Goal: Task Accomplishment & Management: Manage account settings

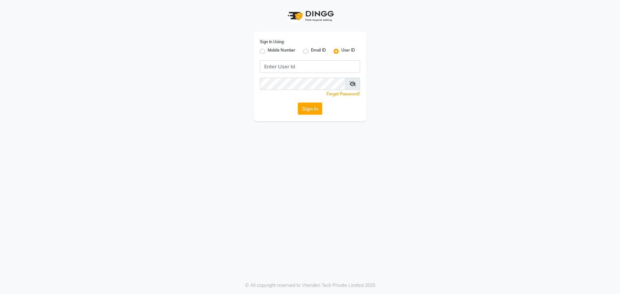
click at [267, 50] on label "Mobile Number" at bounding box center [281, 51] width 28 height 8
click at [267, 50] on input "Mobile Number" at bounding box center [269, 49] width 4 height 4
radio input "true"
radio input "false"
click at [320, 65] on input "Username" at bounding box center [320, 66] width 78 height 12
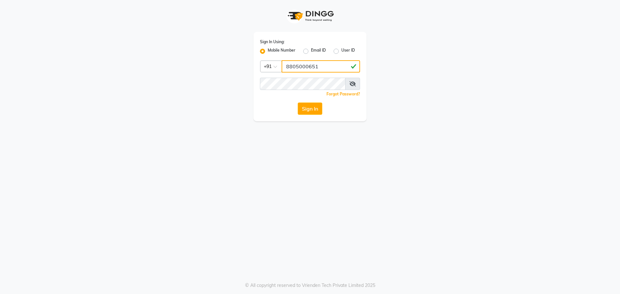
type input "8805000651"
click at [353, 85] on icon at bounding box center [352, 83] width 6 height 5
click at [308, 111] on button "Sign In" at bounding box center [310, 109] width 25 height 12
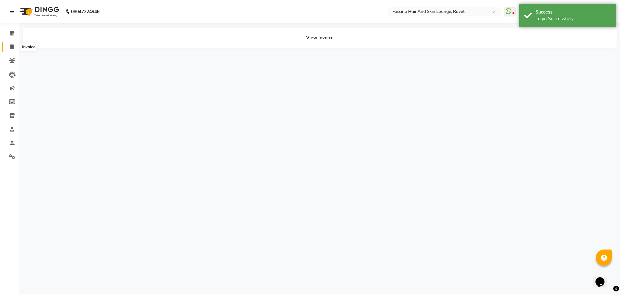
click at [13, 45] on icon at bounding box center [12, 47] width 4 height 5
select select "service"
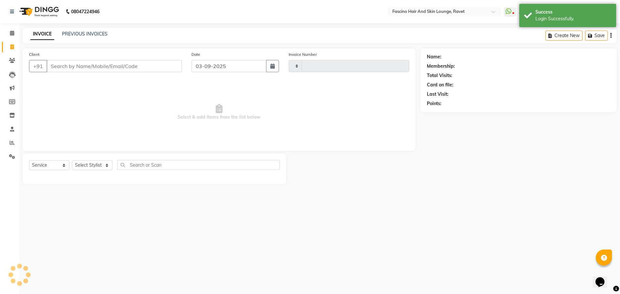
type input "4842"
select select "5190"
click at [66, 68] on input "Client" at bounding box center [113, 66] width 135 height 12
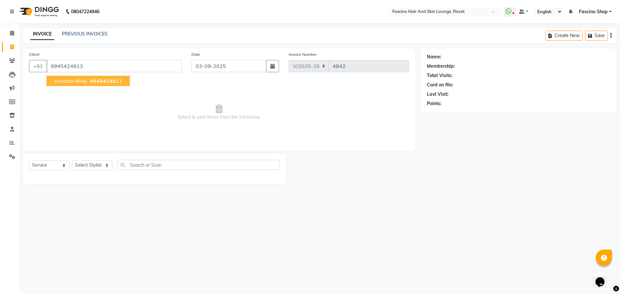
type input "9945424913"
select select "1: Object"
click at [76, 82] on span "Avinash bhoji" at bounding box center [70, 81] width 33 height 6
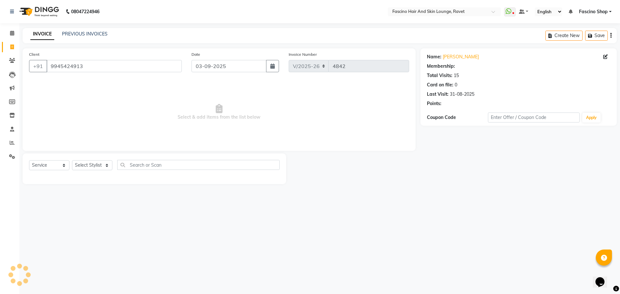
select select "1: Object"
click at [411, 242] on div "08047224946 Select Location × Fascino Hair And Skin Lounge, Ravet WhatsApp Stat…" at bounding box center [310, 147] width 620 height 294
click at [98, 167] on select "Select Stylist [PERSON_NAME] [PERSON_NAME] [PERSON_NAME] Shop [PERSON_NAME] [PE…" at bounding box center [92, 165] width 40 height 10
select select "87764"
click at [72, 160] on select "Select Stylist [PERSON_NAME] [PERSON_NAME] [PERSON_NAME] Shop [PERSON_NAME] [PE…" at bounding box center [92, 165] width 40 height 10
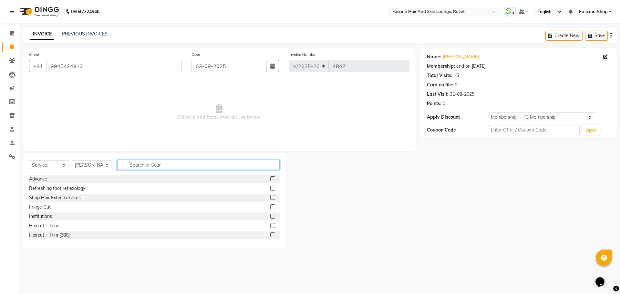
click at [156, 164] on input "text" at bounding box center [198, 165] width 162 height 10
type input "hair cut"
click at [273, 215] on label at bounding box center [272, 216] width 5 height 5
click at [273, 215] on input "checkbox" at bounding box center [272, 217] width 4 height 4
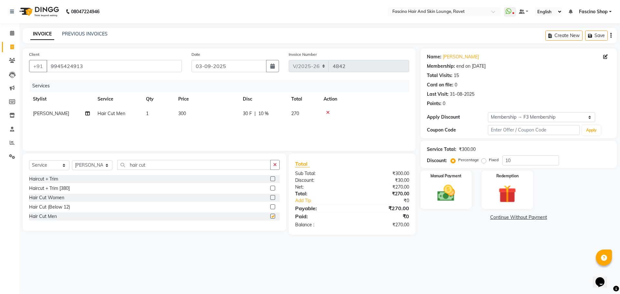
checkbox input "false"
click at [518, 156] on input "10" at bounding box center [530, 161] width 56 height 10
click at [199, 116] on td "300" at bounding box center [206, 113] width 65 height 15
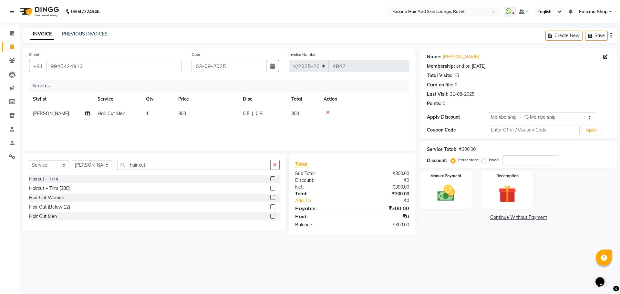
select select "87764"
click at [199, 116] on input "1" at bounding box center [188, 115] width 25 height 10
click at [210, 116] on td "300" at bounding box center [206, 113] width 65 height 15
select select "87764"
click at [210, 116] on input "300" at bounding box center [236, 115] width 57 height 10
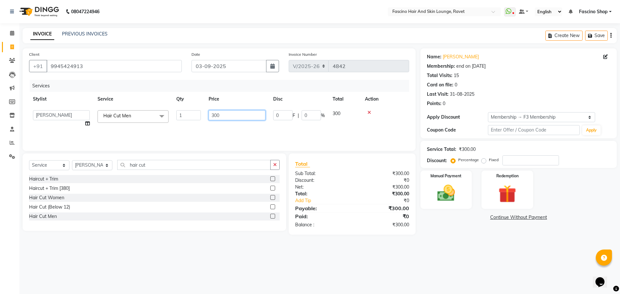
click at [210, 116] on input "300" at bounding box center [236, 115] width 57 height 10
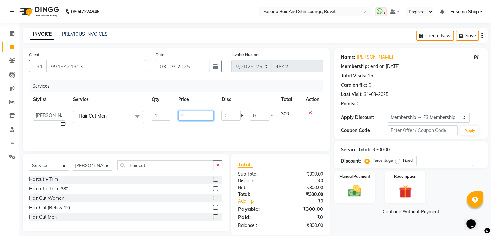
scroll to position [0, 2]
type input "250"
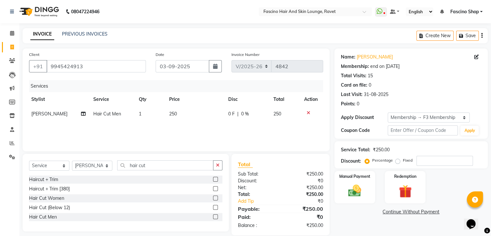
drag, startPoint x: 219, startPoint y: 127, endPoint x: 203, endPoint y: 133, distance: 17.0
click at [203, 133] on div "Services Stylist Service Qty Price Disc Total Action [PERSON_NAME] Hair Cut Men…" at bounding box center [176, 112] width 294 height 65
click at [352, 198] on div "Manual Payment" at bounding box center [354, 186] width 42 height 33
click at [387, 211] on span "GPay" at bounding box center [387, 211] width 13 height 7
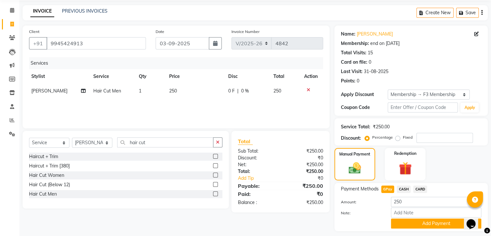
scroll to position [23, 0]
click at [402, 225] on button "Add Payment" at bounding box center [436, 223] width 90 height 10
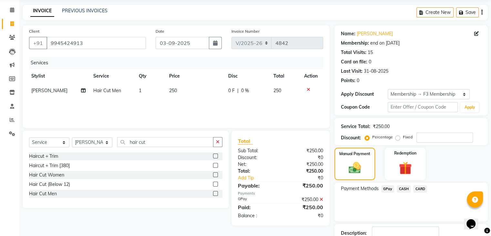
scroll to position [67, 0]
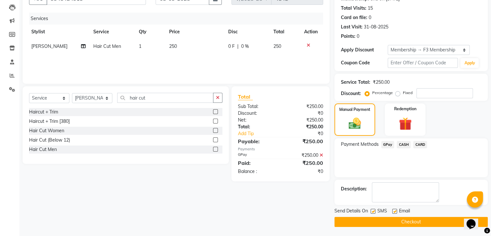
click at [402, 225] on button "Checkout" at bounding box center [410, 222] width 153 height 10
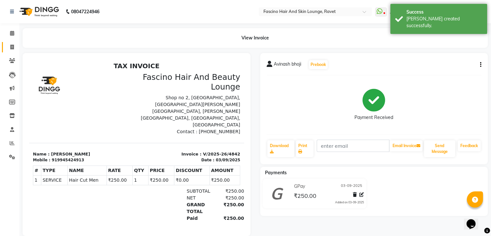
click at [12, 46] on icon at bounding box center [12, 47] width 4 height 5
select select "5190"
select select "service"
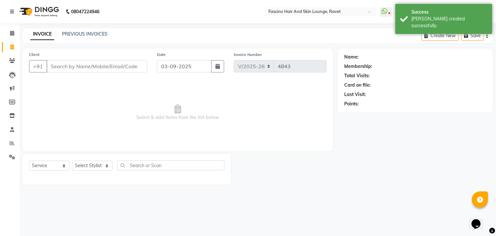
click at [78, 90] on span "Select & add items from the list below" at bounding box center [177, 112] width 297 height 65
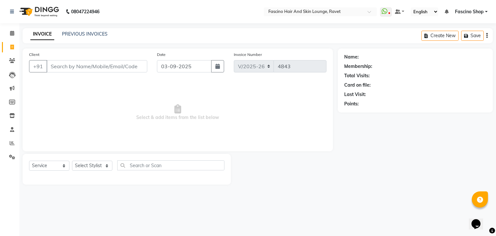
drag, startPoint x: 78, startPoint y: 90, endPoint x: 68, endPoint y: 101, distance: 14.8
click at [68, 101] on span "Select & add items from the list below" at bounding box center [177, 112] width 297 height 65
click at [92, 62] on input "Client" at bounding box center [96, 66] width 101 height 12
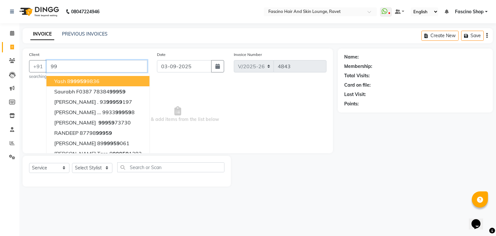
type input "9"
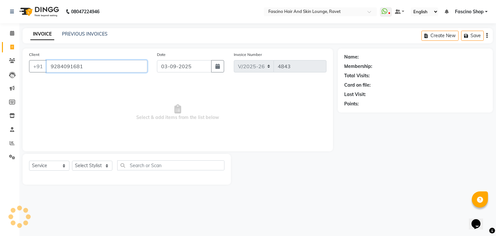
type input "9284091681"
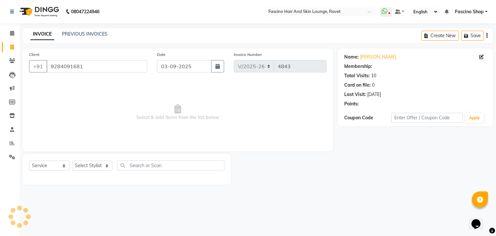
select select "1: Object"
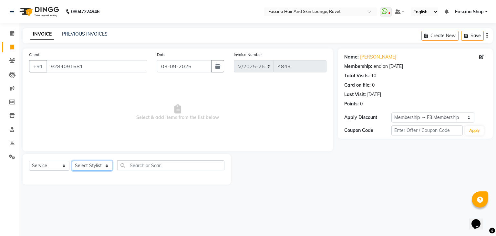
click at [96, 167] on select "Select Stylist [PERSON_NAME] [PERSON_NAME] [PERSON_NAME] Shop [PERSON_NAME] [PE…" at bounding box center [92, 165] width 40 height 10
select select "78140"
click at [72, 161] on select "Select Stylist [PERSON_NAME] [PERSON_NAME] [PERSON_NAME] Shop [PERSON_NAME] [PE…" at bounding box center [92, 165] width 40 height 10
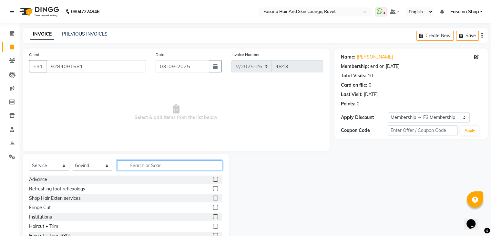
click at [136, 163] on input "text" at bounding box center [169, 165] width 105 height 10
type input "HAIR"
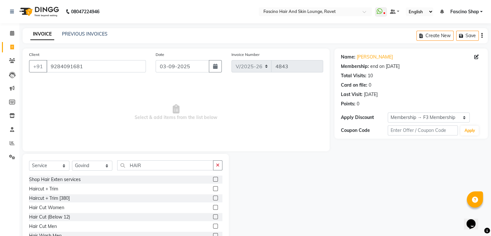
click at [213, 188] on label at bounding box center [215, 188] width 5 height 5
click at [213, 188] on input "checkbox" at bounding box center [215, 189] width 4 height 4
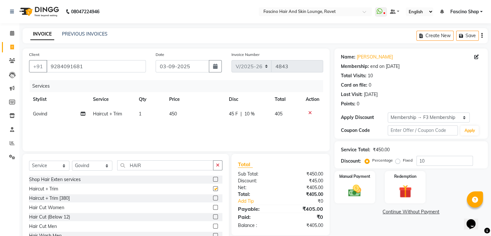
checkbox input "false"
click at [424, 160] on input "10" at bounding box center [444, 161] width 56 height 10
type input "1"
click at [185, 111] on td "450" at bounding box center [196, 113] width 60 height 15
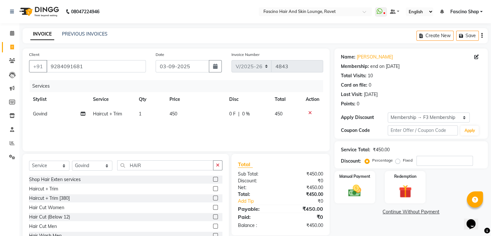
select select "78140"
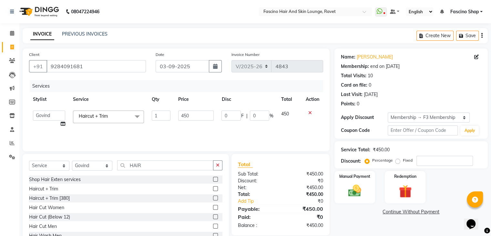
click at [185, 111] on input "450" at bounding box center [195, 115] width 35 height 10
type input "420"
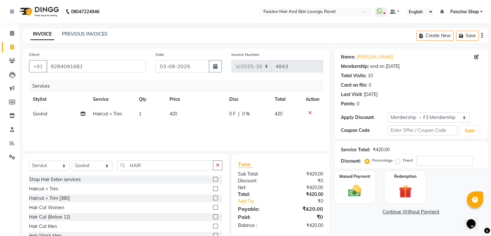
click at [187, 138] on div "Services Stylist Service Qty Price Disc Total Action Govind Haircut + Trim 1 42…" at bounding box center [176, 112] width 294 height 65
click at [352, 183] on img at bounding box center [355, 190] width 22 height 15
click at [385, 213] on span "GPay" at bounding box center [387, 211] width 13 height 7
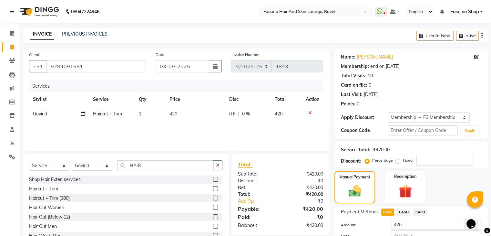
scroll to position [41, 0]
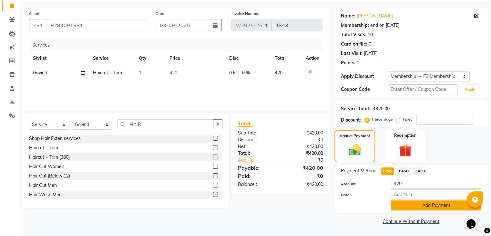
click at [400, 207] on button "Add Payment" at bounding box center [436, 205] width 90 height 10
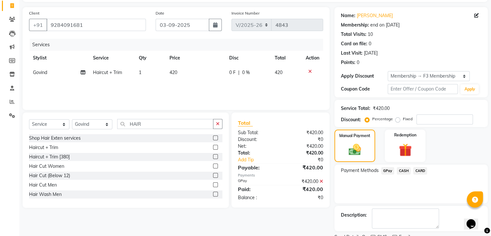
scroll to position [67, 0]
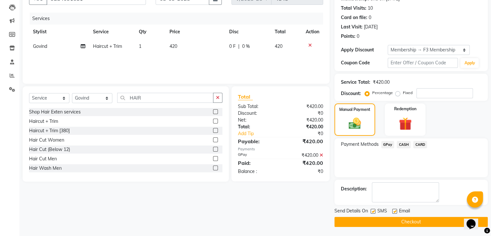
click at [397, 221] on button "Checkout" at bounding box center [410, 222] width 153 height 10
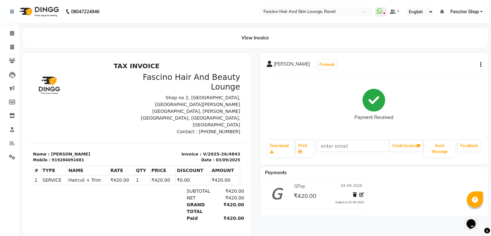
click at [84, 98] on div at bounding box center [82, 103] width 107 height 63
drag, startPoint x: 84, startPoint y: 98, endPoint x: 115, endPoint y: 78, distance: 37.0
click at [115, 78] on div at bounding box center [82, 103] width 107 height 63
click at [13, 47] on icon at bounding box center [12, 47] width 4 height 5
select select "5190"
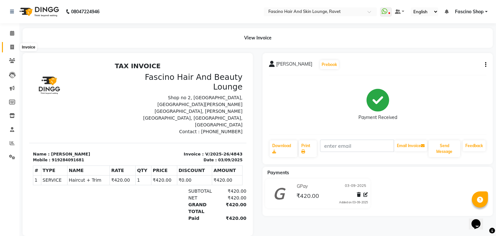
select select "service"
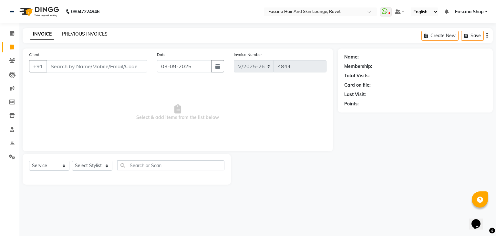
click at [80, 34] on link "PREVIOUS INVOICES" at bounding box center [84, 34] width 45 height 6
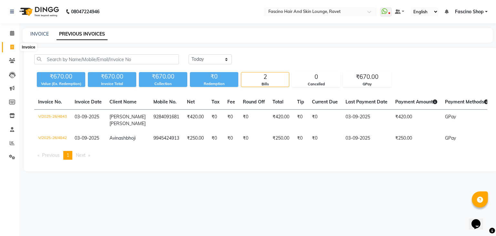
click at [10, 46] on icon at bounding box center [12, 47] width 4 height 5
select select "5190"
select select "service"
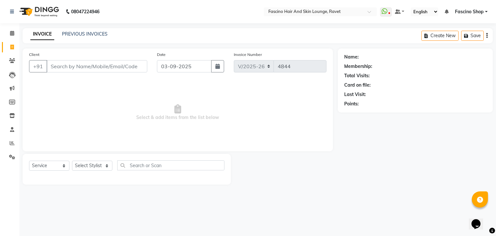
click at [53, 67] on input "Client" at bounding box center [96, 66] width 101 height 12
type input "9995979210"
click at [139, 66] on span "Add Client" at bounding box center [130, 66] width 25 height 6
select select "22"
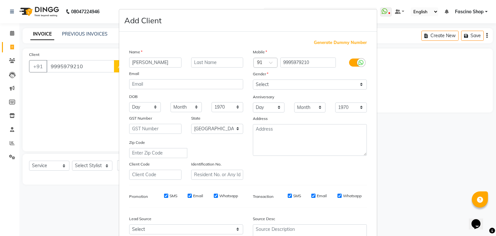
type input "[PERSON_NAME]"
click at [268, 87] on select "Select [DEMOGRAPHIC_DATA] [DEMOGRAPHIC_DATA] Other Prefer Not To Say" at bounding box center [310, 84] width 114 height 10
select select "[DEMOGRAPHIC_DATA]"
click at [253, 80] on select "Select [DEMOGRAPHIC_DATA] [DEMOGRAPHIC_DATA] Other Prefer Not To Say" at bounding box center [310, 84] width 114 height 10
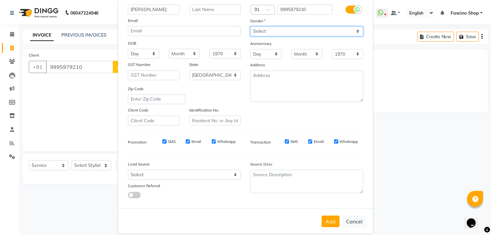
scroll to position [55, 0]
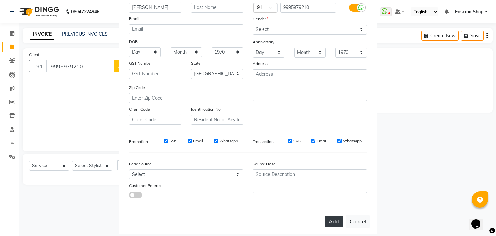
click at [332, 224] on button "Add" at bounding box center [334, 221] width 18 height 12
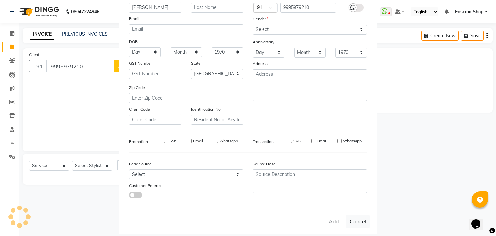
select select
select select "null"
select select
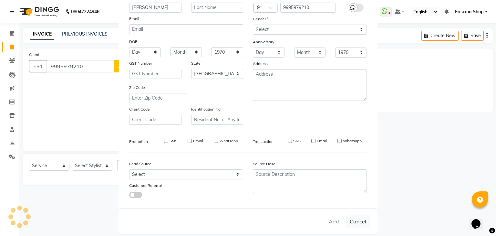
select select
checkbox input "false"
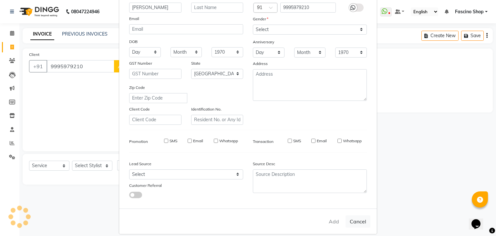
checkbox input "false"
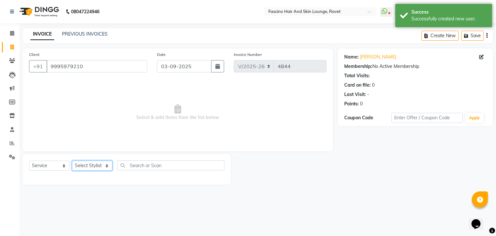
click at [87, 164] on select "Select Stylist [PERSON_NAME] [PERSON_NAME] [PERSON_NAME] Shop [PERSON_NAME] [PE…" at bounding box center [92, 165] width 40 height 10
select select "78140"
click at [72, 161] on select "Select Stylist [PERSON_NAME] [PERSON_NAME] [PERSON_NAME] Shop [PERSON_NAME] [PE…" at bounding box center [92, 165] width 40 height 10
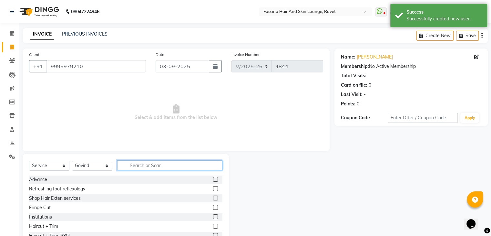
click at [157, 166] on input "text" at bounding box center [169, 165] width 105 height 10
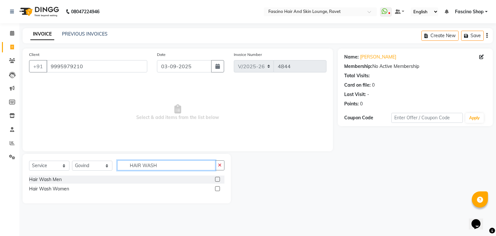
type input "HAIR WASH"
click at [217, 188] on label at bounding box center [217, 188] width 5 height 5
click at [217, 188] on input "checkbox" at bounding box center [217, 189] width 4 height 4
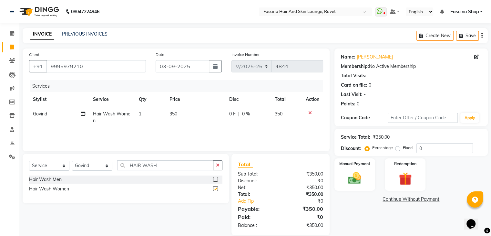
checkbox input "false"
click at [173, 111] on span "350" at bounding box center [173, 114] width 8 height 6
select select "78140"
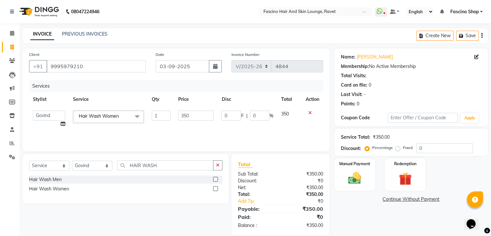
click at [173, 111] on td "1" at bounding box center [161, 118] width 26 height 25
click at [187, 116] on input "350" at bounding box center [195, 115] width 35 height 10
type input "300"
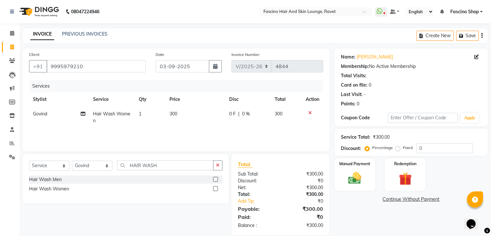
click at [193, 125] on td "300" at bounding box center [196, 116] width 60 height 21
select select "78140"
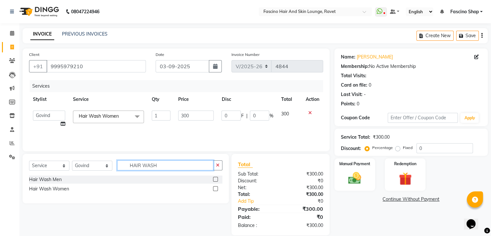
click at [143, 167] on input "HAIR WASH" at bounding box center [165, 165] width 96 height 10
type input "TIP"
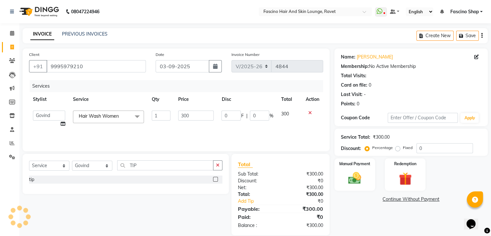
click at [216, 178] on label at bounding box center [215, 178] width 5 height 5
click at [216, 178] on input "checkbox" at bounding box center [215, 179] width 4 height 4
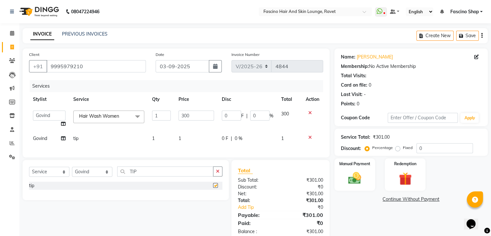
checkbox input "false"
click at [185, 141] on td "1" at bounding box center [196, 138] width 43 height 15
select select "78140"
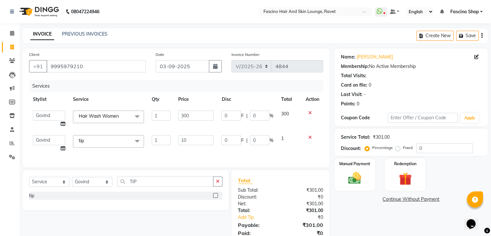
type input "100"
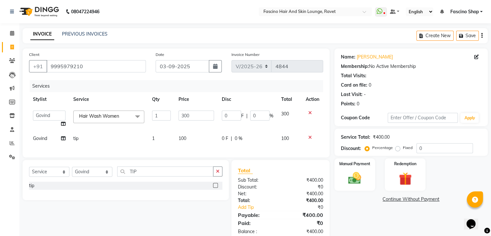
click at [210, 149] on div "Services Stylist Service Qty Price Disc Total Action [PERSON_NAME] Akash Hivare…" at bounding box center [176, 115] width 294 height 71
click at [355, 176] on img at bounding box center [355, 177] width 22 height 15
click at [386, 198] on span "GPay" at bounding box center [387, 199] width 13 height 7
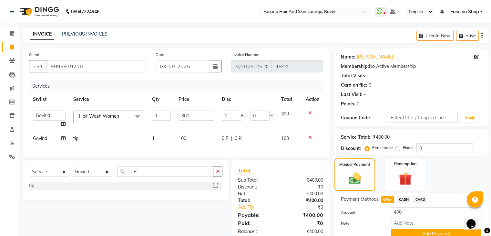
scroll to position [29, 0]
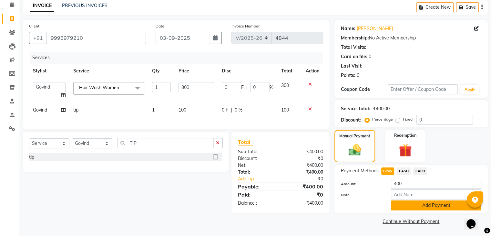
click at [402, 203] on button "Add Payment" at bounding box center [436, 205] width 90 height 10
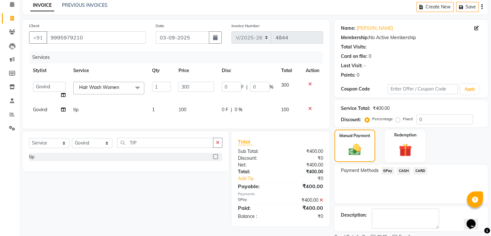
scroll to position [55, 0]
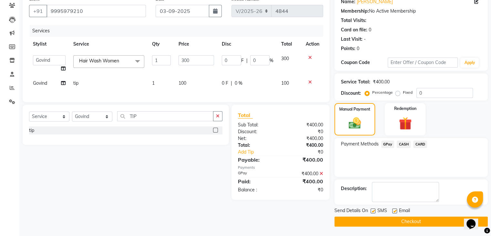
click at [402, 220] on button "Checkout" at bounding box center [410, 221] width 153 height 10
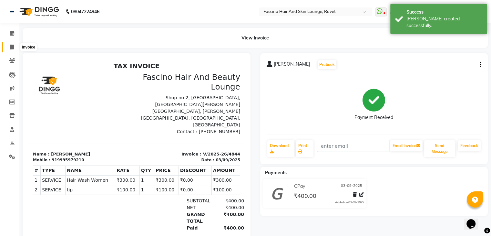
click at [11, 45] on icon at bounding box center [12, 47] width 4 height 5
select select "5190"
select select "service"
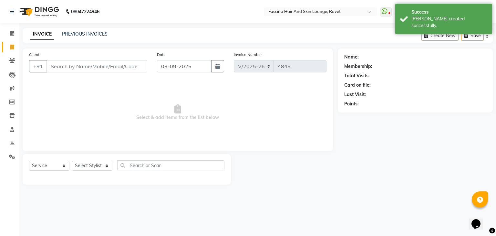
click at [63, 69] on input "Client" at bounding box center [96, 66] width 101 height 12
type input "9876543210"
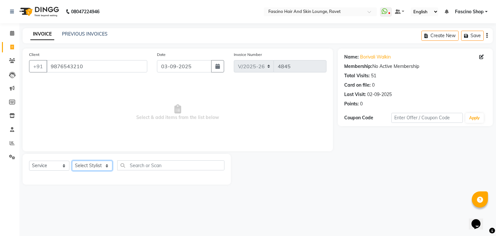
click at [95, 164] on select "Select Stylist [PERSON_NAME] [PERSON_NAME] [PERSON_NAME] Shop [PERSON_NAME] [PE…" at bounding box center [92, 165] width 40 height 10
select select "66192"
click at [72, 161] on select "Select Stylist [PERSON_NAME] [PERSON_NAME] [PERSON_NAME] Shop [PERSON_NAME] [PE…" at bounding box center [92, 165] width 40 height 10
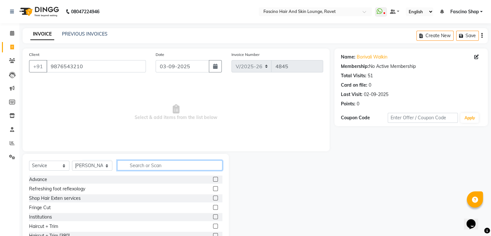
click at [140, 164] on input "text" at bounding box center [169, 165] width 105 height 10
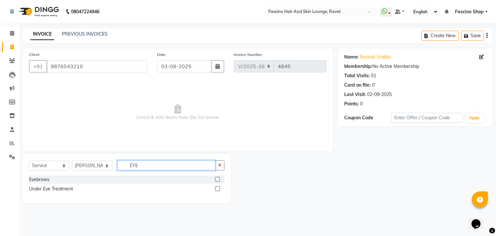
type input "EYE"
click at [216, 179] on label at bounding box center [217, 178] width 5 height 5
click at [216, 179] on input "checkbox" at bounding box center [217, 179] width 4 height 4
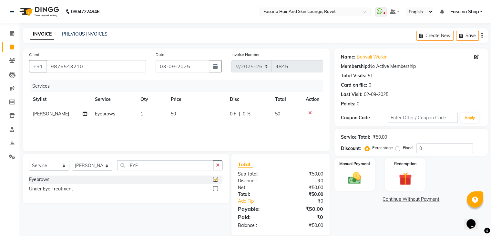
checkbox input "false"
click at [184, 116] on td "50" at bounding box center [196, 113] width 59 height 15
select select "66192"
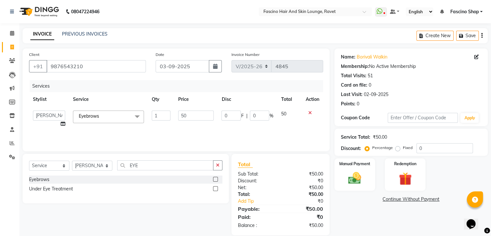
click at [184, 116] on input "50" at bounding box center [195, 115] width 35 height 10
type input "130"
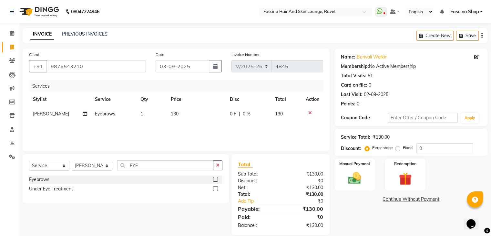
click at [198, 135] on div "Services Stylist Service Qty Price Disc Total Action [PERSON_NAME] Eyebrows 1 1…" at bounding box center [176, 112] width 294 height 65
click at [334, 189] on div "Manual Payment Redemption" at bounding box center [410, 174] width 163 height 32
click at [344, 183] on img at bounding box center [355, 177] width 22 height 15
click at [388, 198] on span "GPay" at bounding box center [387, 199] width 13 height 7
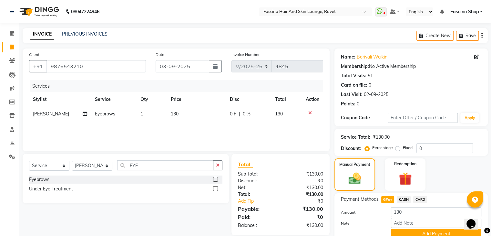
scroll to position [29, 0]
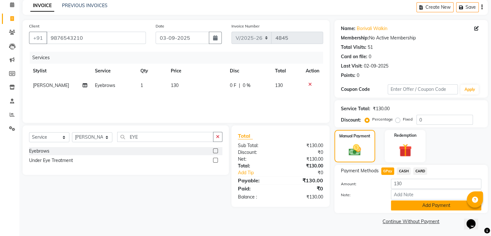
click at [399, 206] on button "Add Payment" at bounding box center [436, 205] width 90 height 10
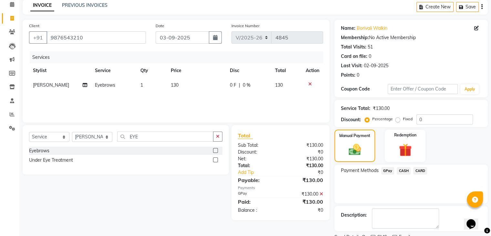
scroll to position [55, 0]
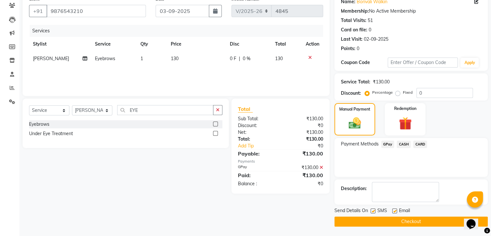
click at [398, 222] on button "Checkout" at bounding box center [410, 221] width 153 height 10
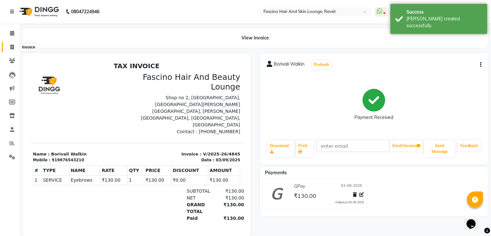
click at [13, 47] on icon at bounding box center [12, 47] width 4 height 5
select select "service"
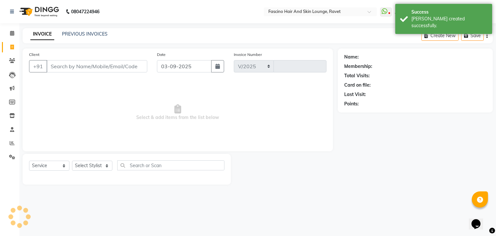
select select "5190"
type input "4846"
click at [77, 35] on link "PREVIOUS INVOICES" at bounding box center [84, 34] width 45 height 6
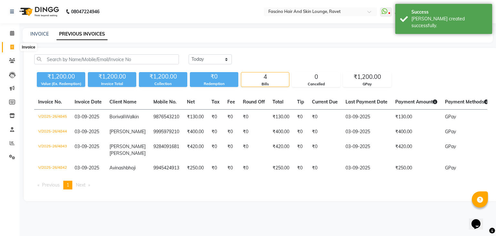
click at [11, 49] on icon at bounding box center [12, 47] width 4 height 5
select select "service"
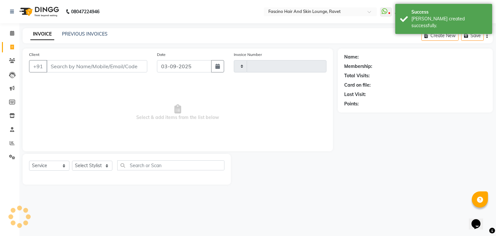
type input "4846"
select select "5190"
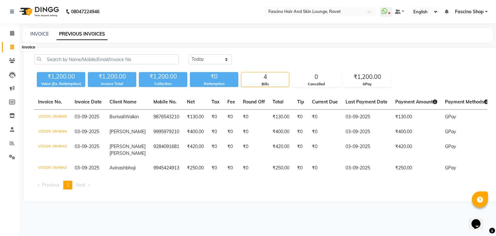
click at [10, 46] on span at bounding box center [11, 47] width 11 height 7
select select "5190"
select select "service"
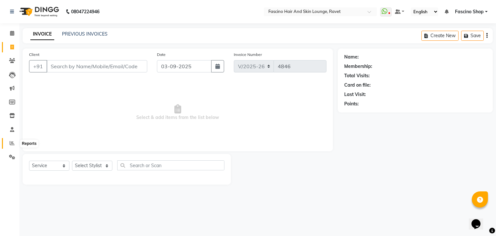
click at [12, 145] on icon at bounding box center [12, 142] width 5 height 5
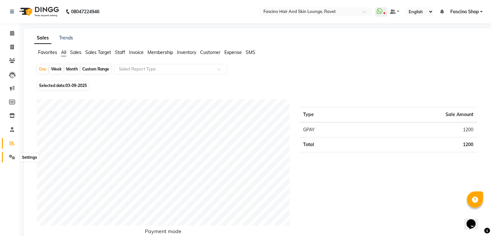
click at [9, 155] on icon at bounding box center [12, 156] width 6 height 5
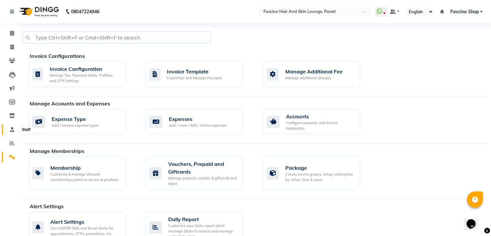
click at [11, 130] on icon at bounding box center [12, 129] width 4 height 5
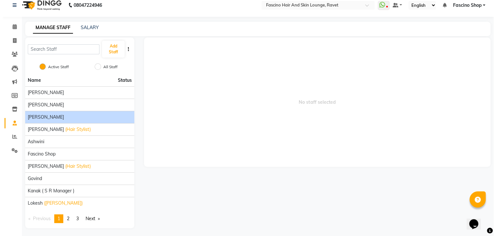
scroll to position [8, 0]
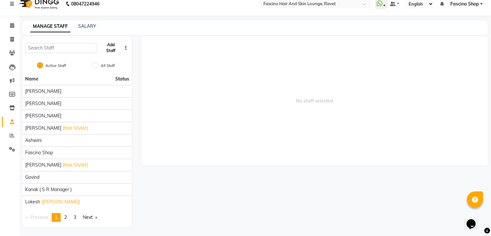
click at [108, 50] on button "Add Staff" at bounding box center [110, 47] width 22 height 17
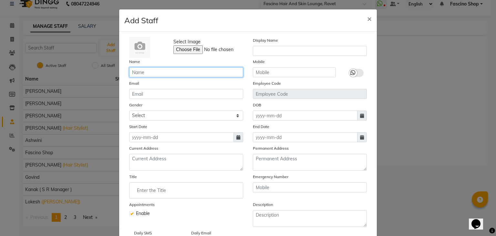
click at [155, 72] on input "text" at bounding box center [186, 72] width 114 height 10
type input "D"
type input "DANYNSHWARE"
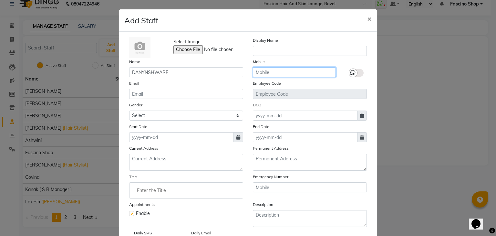
click at [259, 76] on input "text" at bounding box center [294, 72] width 83 height 10
type input "7498427140"
click at [351, 69] on div at bounding box center [353, 73] width 8 height 8
click at [0, 0] on input "checkbox" at bounding box center [0, 0] width 0 height 0
click at [238, 139] on span at bounding box center [238, 137] width 10 height 10
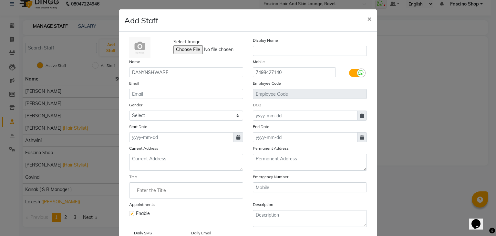
select select "9"
select select "2025"
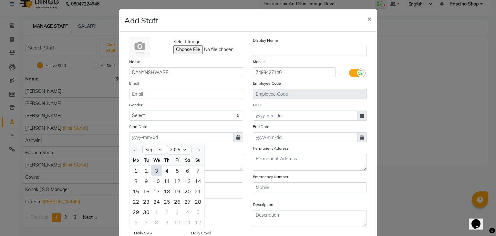
click at [154, 174] on div "3" at bounding box center [156, 170] width 10 height 10
type input "03-09-2025"
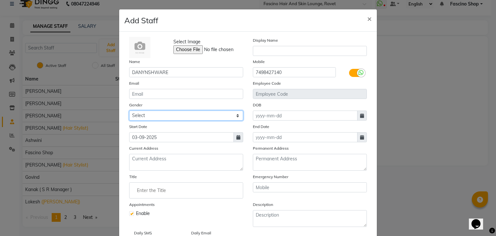
click at [163, 118] on select "Select [DEMOGRAPHIC_DATA] [DEMOGRAPHIC_DATA] Other Prefer Not To Say" at bounding box center [186, 115] width 114 height 10
select select "[DEMOGRAPHIC_DATA]"
click at [129, 111] on select "Select [DEMOGRAPHIC_DATA] [DEMOGRAPHIC_DATA] Other Prefer Not To Say" at bounding box center [186, 115] width 114 height 10
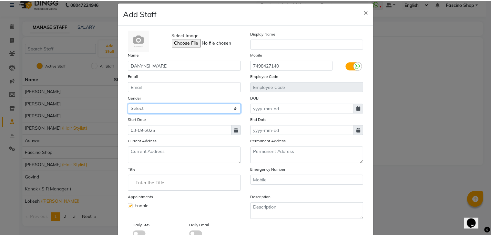
scroll to position [52, 0]
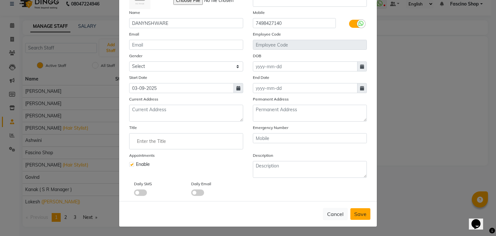
click at [365, 209] on button "Save" at bounding box center [360, 214] width 20 height 12
select select
checkbox input "false"
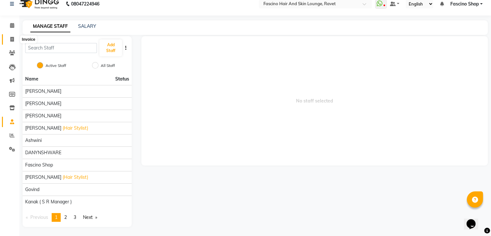
click at [12, 38] on icon at bounding box center [12, 39] width 4 height 5
select select "service"
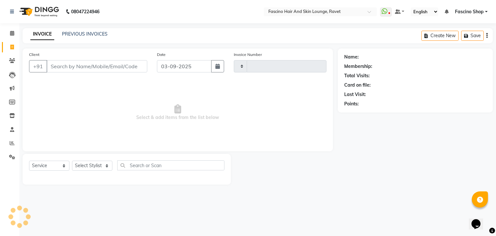
type input "4846"
select select "5190"
click at [75, 69] on input "Client" at bounding box center [96, 66] width 101 height 12
type input "8956044777"
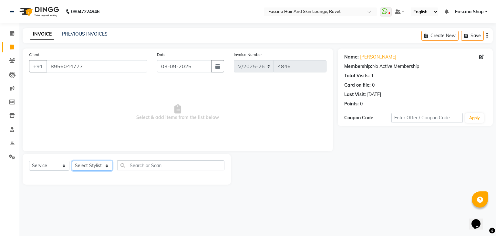
click at [87, 164] on select "Select Stylist [PERSON_NAME] [PERSON_NAME] Fascino Shop [PERSON_NAME] [PERSON_N…" at bounding box center [92, 165] width 40 height 10
select select "90747"
click at [72, 161] on select "Select Stylist [PERSON_NAME] [PERSON_NAME] Fascino Shop [PERSON_NAME] [PERSON_N…" at bounding box center [92, 165] width 40 height 10
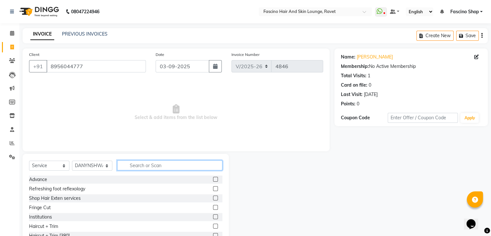
click at [142, 163] on input "text" at bounding box center [169, 165] width 105 height 10
type input "HAIR"
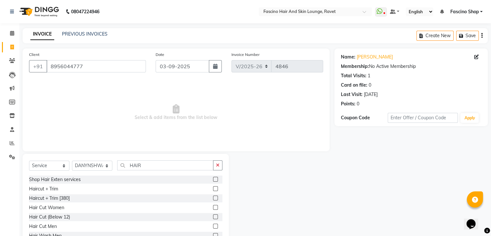
click at [213, 216] on label at bounding box center [215, 216] width 5 height 5
click at [213, 216] on input "checkbox" at bounding box center [215, 217] width 4 height 4
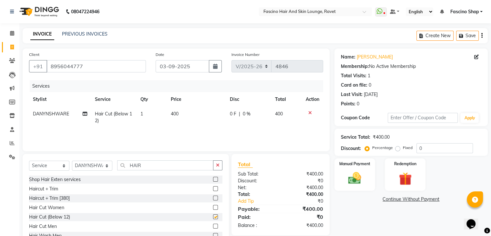
checkbox input "false"
click at [184, 117] on td "400" at bounding box center [196, 116] width 59 height 21
select select "90747"
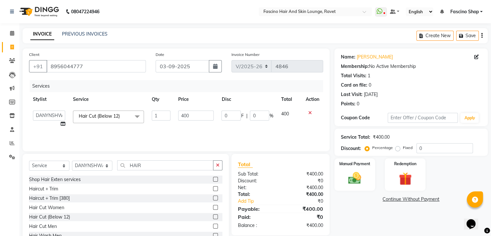
click at [184, 117] on input "400" at bounding box center [195, 115] width 35 height 10
type input "250"
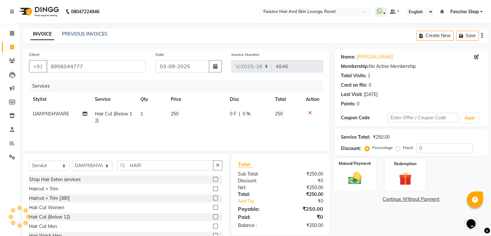
click at [359, 169] on div "Manual Payment" at bounding box center [354, 173] width 42 height 33
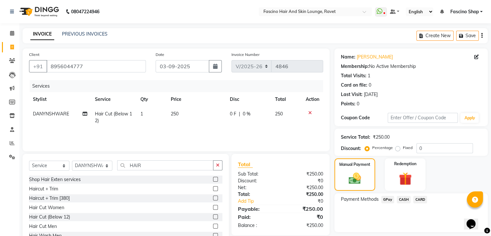
click at [389, 199] on span "GPay" at bounding box center [387, 199] width 13 height 7
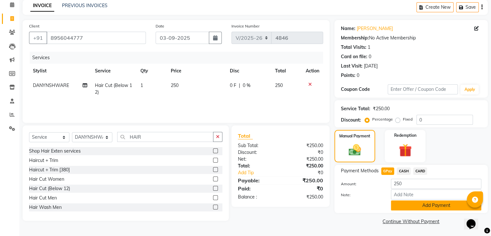
click at [400, 203] on button "Add Payment" at bounding box center [436, 205] width 90 height 10
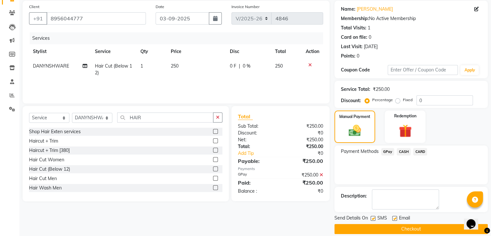
scroll to position [55, 0]
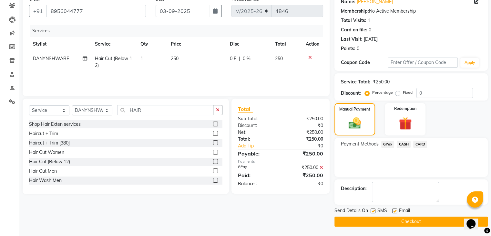
click at [400, 222] on button "Checkout" at bounding box center [410, 221] width 153 height 10
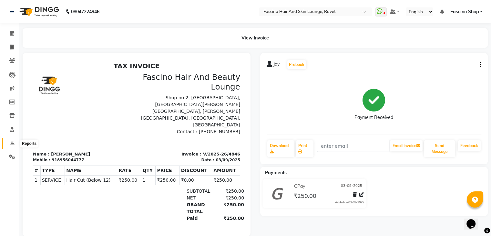
click at [14, 140] on icon at bounding box center [12, 142] width 5 height 5
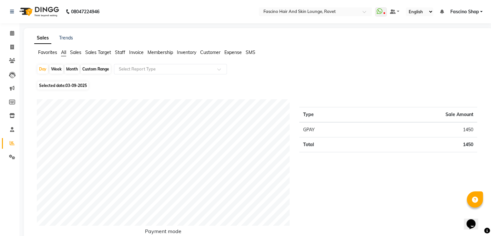
click at [74, 69] on div "Month" at bounding box center [72, 69] width 15 height 9
select select "9"
select select "2025"
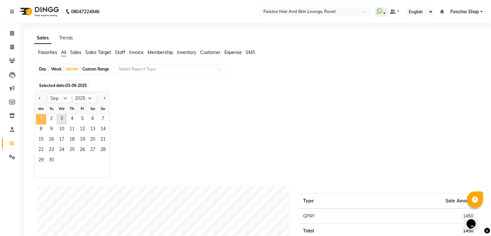
click at [45, 115] on span "1" at bounding box center [41, 119] width 10 height 10
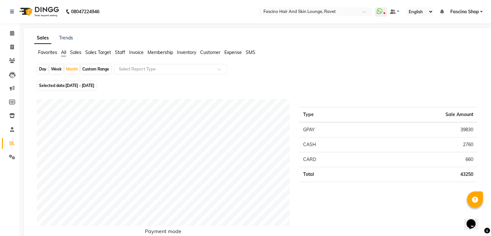
click at [45, 69] on div "Day" at bounding box center [42, 69] width 11 height 9
select select "9"
select select "2025"
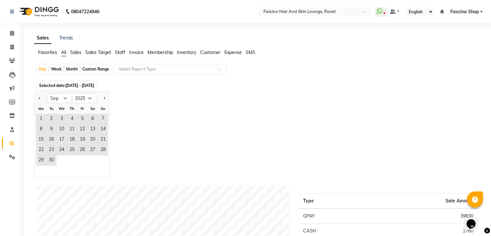
click at [39, 113] on div "Mo" at bounding box center [41, 108] width 10 height 10
click at [39, 119] on span "1" at bounding box center [41, 119] width 10 height 10
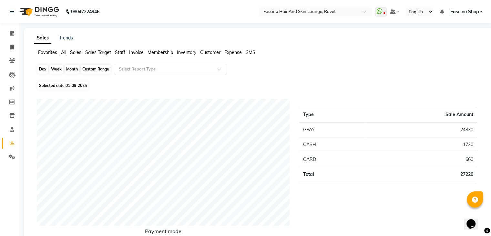
click at [43, 67] on div "Day" at bounding box center [42, 69] width 11 height 9
select select "9"
select select "2025"
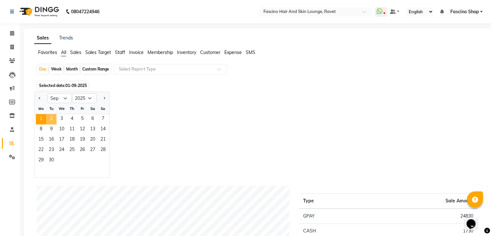
click at [53, 117] on span "2" at bounding box center [51, 119] width 10 height 10
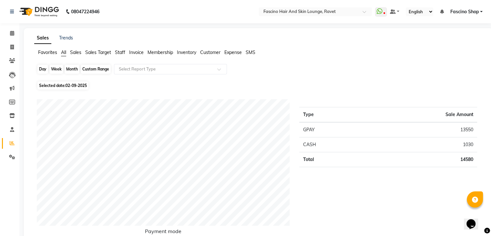
click at [43, 68] on div "Day" at bounding box center [42, 69] width 11 height 9
select select "9"
select select "2025"
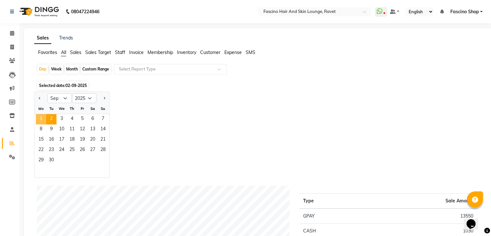
click at [42, 118] on span "1" at bounding box center [41, 119] width 10 height 10
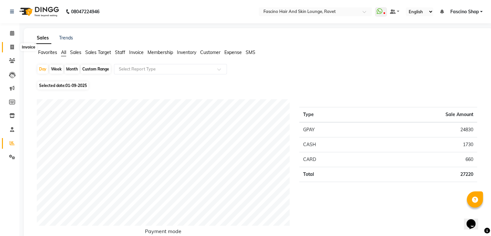
click at [11, 49] on icon at bounding box center [12, 47] width 4 height 5
select select "5190"
select select "service"
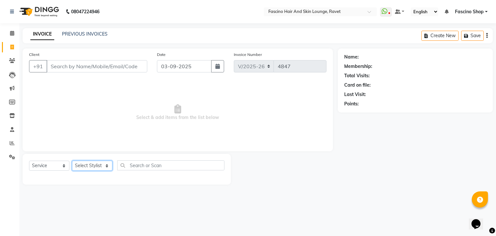
click at [95, 167] on select "Select Stylist [PERSON_NAME] [PERSON_NAME] Fascino Shop [PERSON_NAME] [PERSON_N…" at bounding box center [92, 165] width 40 height 10
select select "90275"
click at [72, 161] on select "Select Stylist [PERSON_NAME] [PERSON_NAME] Fascino Shop [PERSON_NAME] [PERSON_N…" at bounding box center [92, 165] width 40 height 10
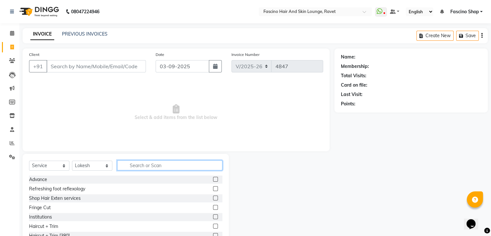
click at [139, 166] on input "text" at bounding box center [169, 165] width 105 height 10
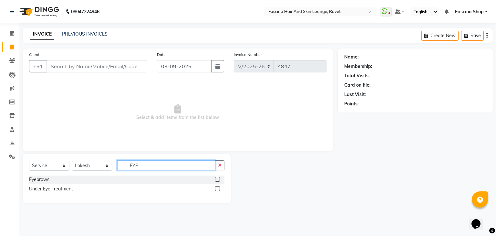
type input "EYE"
click at [217, 181] on label at bounding box center [217, 178] width 5 height 5
click at [217, 181] on input "checkbox" at bounding box center [217, 179] width 4 height 4
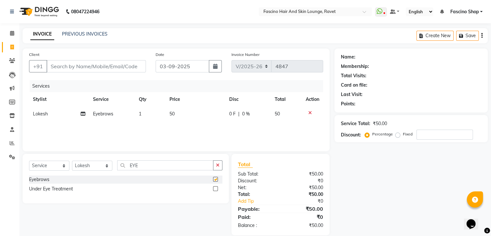
checkbox input "false"
click at [96, 165] on select "Select Stylist [PERSON_NAME] [PERSON_NAME] Fascino Shop [PERSON_NAME] [PERSON_N…" at bounding box center [92, 165] width 40 height 10
select select "66192"
click at [72, 161] on select "Select Stylist [PERSON_NAME] [PERSON_NAME] Fascino Shop [PERSON_NAME] [PERSON_N…" at bounding box center [92, 165] width 40 height 10
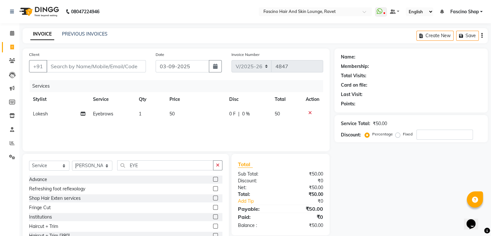
click at [156, 159] on div "Select Service Product Membership Package Voucher Prepaid Gift Card Select Styl…" at bounding box center [126, 201] width 206 height 95
click at [154, 163] on input "EYE" at bounding box center [165, 165] width 96 height 10
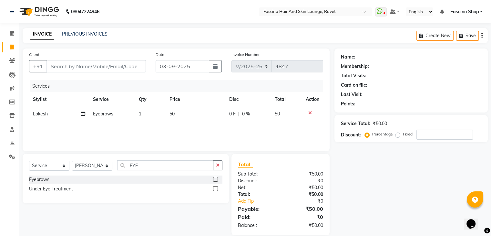
click at [216, 178] on label at bounding box center [215, 178] width 5 height 5
click at [216, 178] on input "checkbox" at bounding box center [215, 179] width 4 height 4
checkbox input "false"
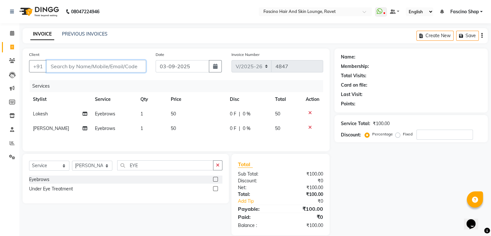
click at [92, 66] on input "Client" at bounding box center [95, 66] width 99 height 12
type input "7"
type input "0"
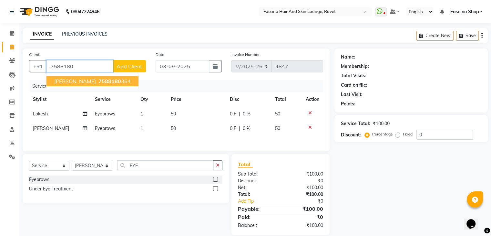
click at [100, 81] on span "7588180" at bounding box center [109, 81] width 23 height 6
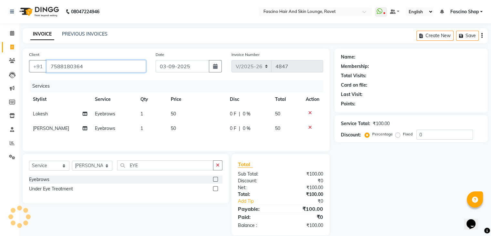
type input "7588180364"
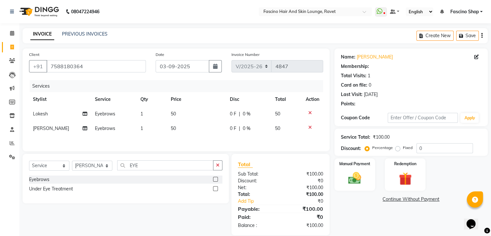
select select "1: Object"
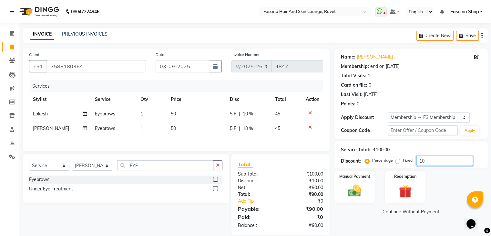
click at [424, 160] on input "10" at bounding box center [444, 161] width 56 height 10
type input "1"
click at [182, 112] on td "50" at bounding box center [196, 113] width 59 height 15
select select "90275"
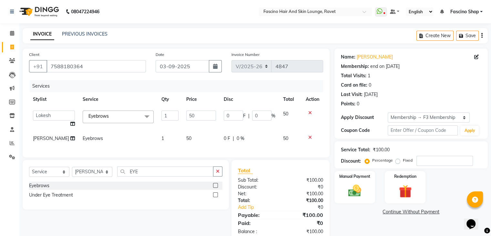
click at [186, 112] on input "50" at bounding box center [201, 115] width 30 height 10
type input "40"
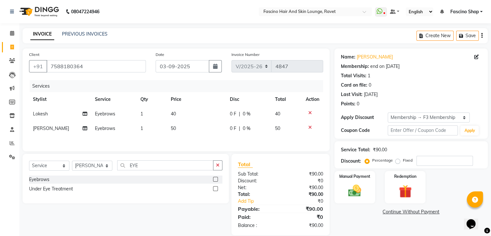
click at [185, 137] on div "Services Stylist Service Qty Price Disc Total Action [PERSON_NAME] Eyebrows 1 4…" at bounding box center [176, 112] width 294 height 65
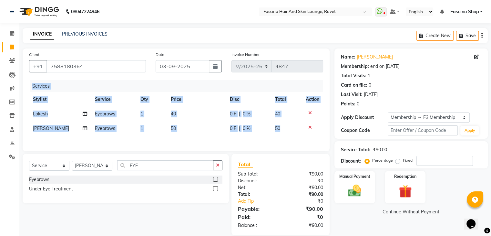
click at [185, 137] on div "Services Stylist Service Qty Price Disc Total Action [PERSON_NAME] Eyebrows 1 4…" at bounding box center [176, 112] width 294 height 65
click at [190, 121] on td "40" at bounding box center [196, 113] width 59 height 15
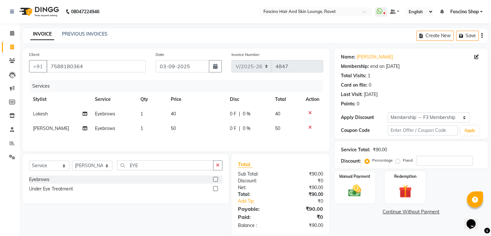
select select "90275"
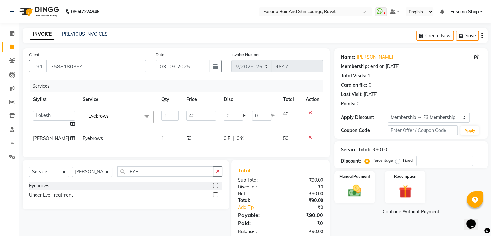
click at [186, 141] on span "50" at bounding box center [188, 138] width 5 height 6
select select "66192"
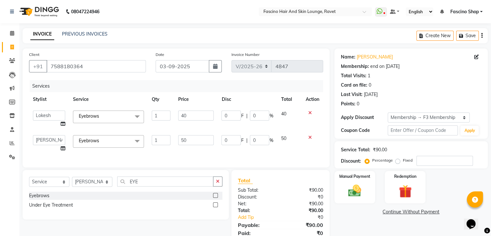
click at [181, 141] on input "50" at bounding box center [195, 140] width 35 height 10
type input "260"
click at [275, 152] on td "0 F | 0 %" at bounding box center [246, 143] width 59 height 25
select select "66192"
click at [348, 187] on img at bounding box center [355, 190] width 22 height 15
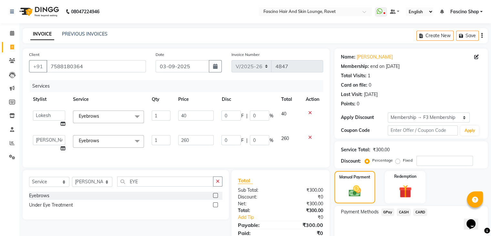
click at [386, 211] on span "GPay" at bounding box center [387, 211] width 13 height 7
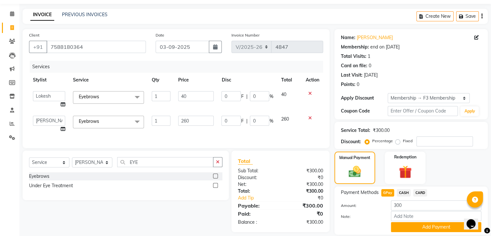
scroll to position [22, 0]
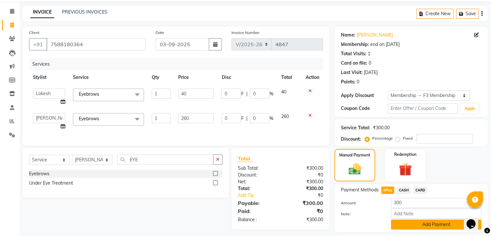
click at [403, 223] on button "Add Payment" at bounding box center [436, 224] width 90 height 10
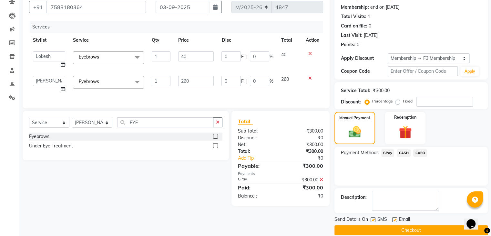
scroll to position [59, 0]
click at [404, 228] on button "Checkout" at bounding box center [410, 230] width 153 height 10
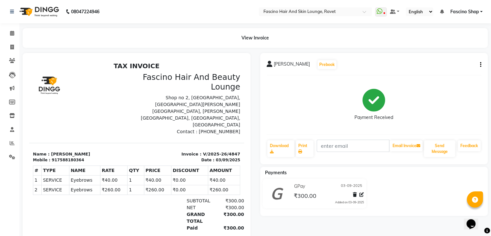
click at [404, 228] on div "[PERSON_NAME] Prebook Payment Received Download Print Email Invoice Send Messag…" at bounding box center [373, 149] width 237 height 192
click at [453, 40] on div "View Invoice" at bounding box center [255, 38] width 465 height 20
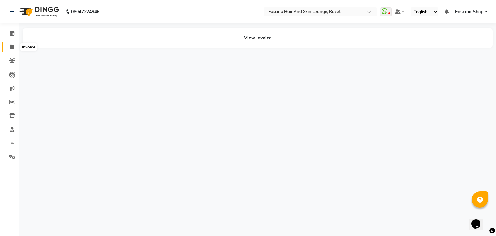
click at [13, 47] on icon at bounding box center [12, 47] width 4 height 5
select select "5190"
select select "service"
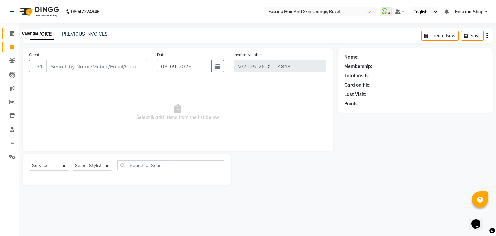
click at [12, 33] on icon at bounding box center [12, 33] width 4 height 5
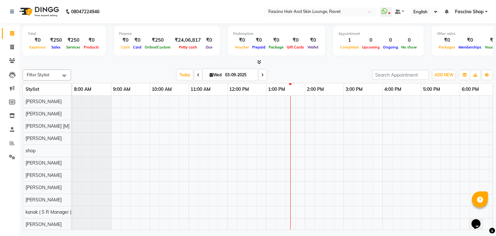
click at [253, 75] on input "03-09-2025" at bounding box center [239, 75] width 32 height 10
select select "9"
select select "2025"
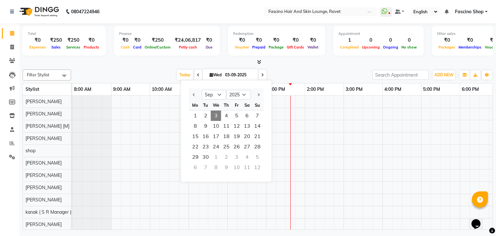
click at [269, 72] on div "Today Wed 03-09-2025 Jan Feb Mar Apr May Jun Jul Aug Sep Oct Nov Dec 2015 2016 …" at bounding box center [221, 75] width 295 height 10
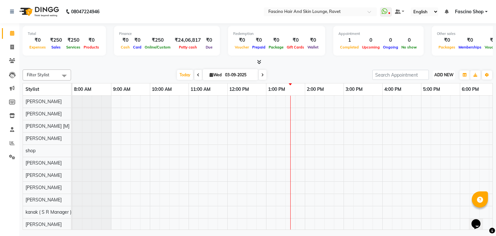
click at [445, 71] on button "ADD NEW Toggle Dropdown" at bounding box center [443, 74] width 22 height 9
click at [429, 87] on button "Add Appointment" at bounding box center [428, 87] width 51 height 8
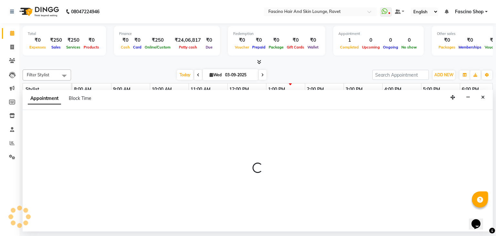
select select "540"
select select "tentative"
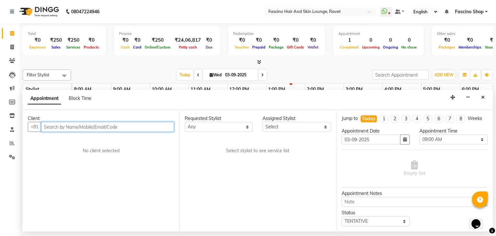
click at [113, 126] on input "text" at bounding box center [107, 127] width 133 height 10
type input "7903278841"
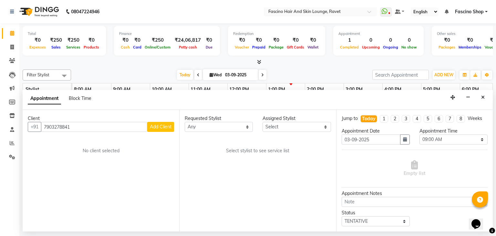
click at [165, 127] on span "Add Client" at bounding box center [161, 127] width 22 height 6
select select "22"
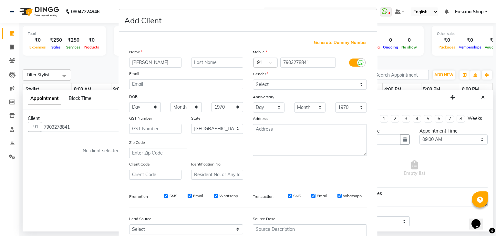
type input "SAMBHAVI"
click at [332, 84] on select "Select [DEMOGRAPHIC_DATA] [DEMOGRAPHIC_DATA] Other Prefer Not To Say" at bounding box center [310, 84] width 114 height 10
select select "[DEMOGRAPHIC_DATA]"
click at [253, 80] on select "Select [DEMOGRAPHIC_DATA] [DEMOGRAPHIC_DATA] Other Prefer Not To Say" at bounding box center [310, 84] width 114 height 10
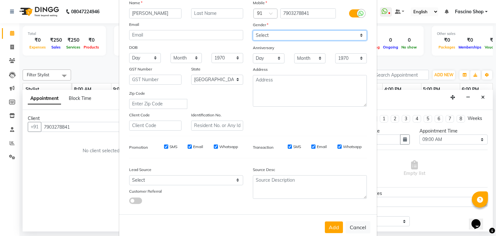
scroll to position [50, 0]
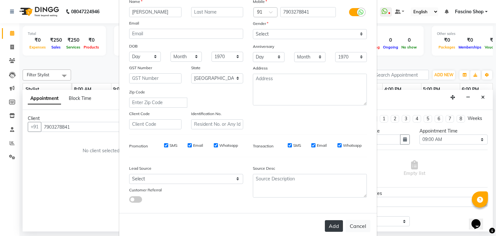
click at [329, 226] on button "Add" at bounding box center [334, 226] width 18 height 12
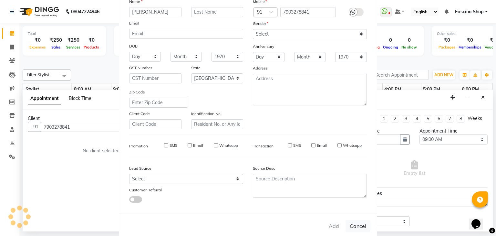
select select
select select "null"
select select
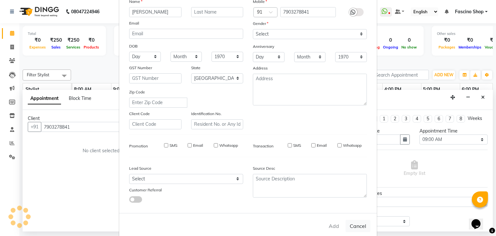
select select
checkbox input "false"
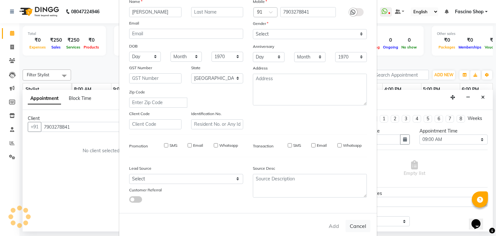
checkbox input "false"
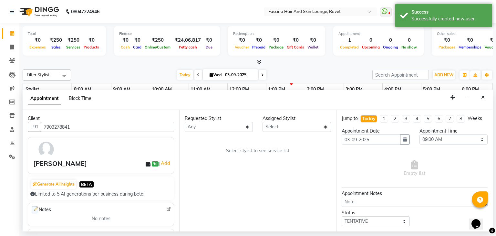
click at [220, 120] on div "Requested Stylist" at bounding box center [219, 118] width 68 height 7
click at [228, 123] on select "Any Abbas Ali Aishwarya More Akash Hivare Ansar ahmad ashwini Gourav Govind kan…" at bounding box center [219, 127] width 68 height 10
click at [298, 122] on select "Select Abbas Ali Aishwarya More Akash Hivare Ansar ahmad ashwini Gourav Govind …" at bounding box center [296, 127] width 68 height 10
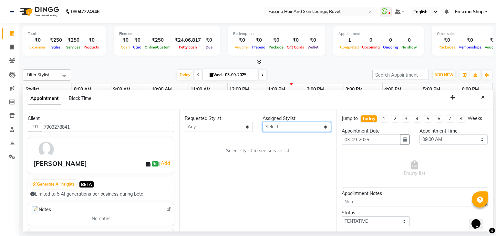
click at [298, 122] on select "Select Abbas Ali Aishwarya More Akash Hivare Ansar ahmad ashwini Gourav Govind …" at bounding box center [296, 127] width 68 height 10
click at [283, 126] on select "Select Abbas Ali Aishwarya More Akash Hivare Ansar ahmad ashwini Gourav Govind …" at bounding box center [296, 127] width 68 height 10
click at [443, 140] on select "Select 09:00 AM 09:15 AM 09:30 AM 09:45 AM 10:00 AM 10:15 AM 10:30 AM 10:45 AM …" at bounding box center [453, 139] width 68 height 10
select select "1020"
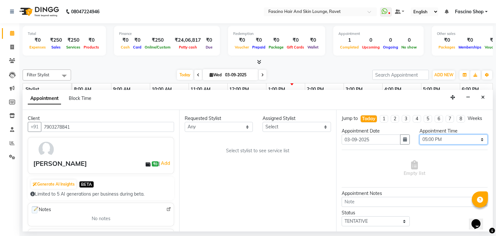
click at [419, 134] on select "Select 09:00 AM 09:15 AM 09:30 AM 09:45 AM 10:00 AM 10:15 AM 10:30 AM 10:45 AM …" at bounding box center [453, 139] width 68 height 10
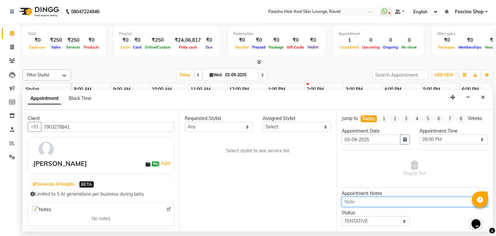
click at [371, 198] on textarea at bounding box center [414, 202] width 146 height 10
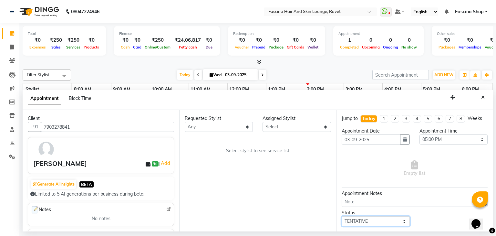
click at [367, 220] on select "Select TENTATIVE CONFIRM CHECK-IN UPCOMING" at bounding box center [375, 221] width 68 height 10
click at [219, 128] on select "Any Abbas Ali Aishwarya More Akash Hivare Ansar ahmad ashwini Gourav Govind kan…" at bounding box center [219, 127] width 68 height 10
click at [277, 126] on select "Select Abbas Ali Aishwarya More Akash Hivare Ansar ahmad ashwini Gourav Govind …" at bounding box center [296, 127] width 68 height 10
click at [231, 125] on select "Any Abbas Ali Aishwarya More Akash Hivare Ansar ahmad ashwini Gourav Govind kan…" at bounding box center [219, 127] width 68 height 10
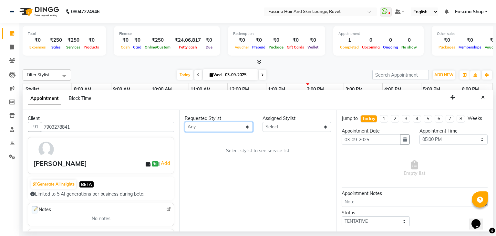
select select "90275"
click at [185, 122] on select "Any Abbas Ali Aishwarya More Akash Hivare Ansar ahmad ashwini Gourav Govind kan…" at bounding box center [219, 127] width 68 height 10
select select "90275"
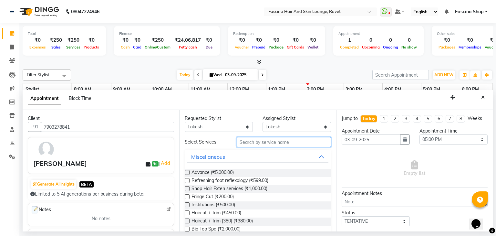
click at [269, 141] on input "text" at bounding box center [284, 142] width 94 height 10
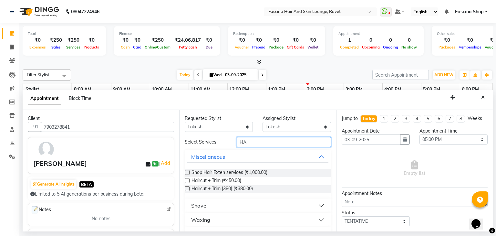
type input "H"
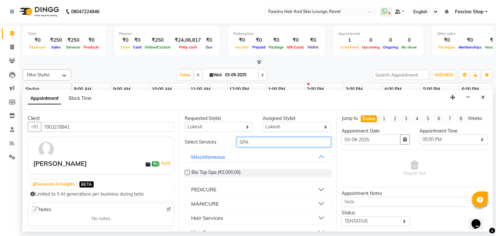
type input "SPA"
click at [187, 170] on label at bounding box center [187, 172] width 5 height 5
click at [187, 171] on input "checkbox" at bounding box center [187, 173] width 4 height 4
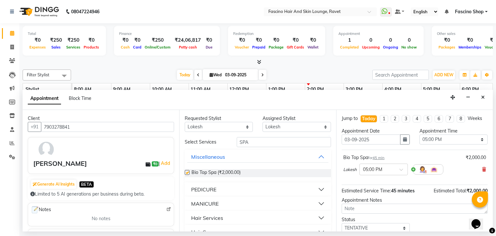
checkbox input "false"
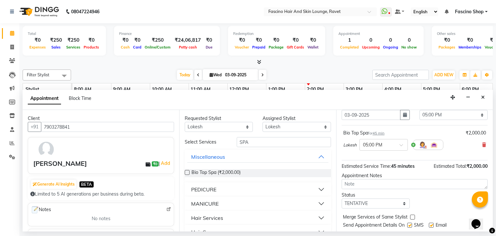
scroll to position [42, 0]
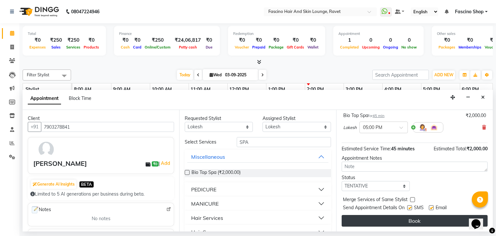
click at [368, 221] on button "Book" at bounding box center [414, 221] width 146 height 12
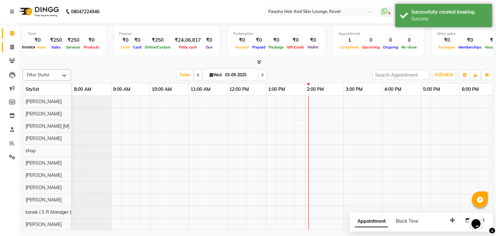
click at [10, 47] on icon at bounding box center [12, 47] width 4 height 5
select select "service"
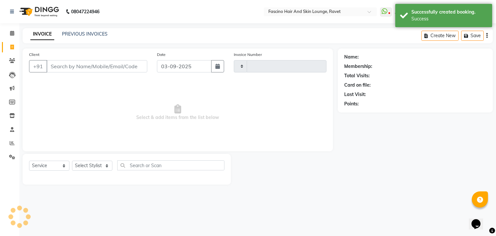
type input "4846"
select select "5190"
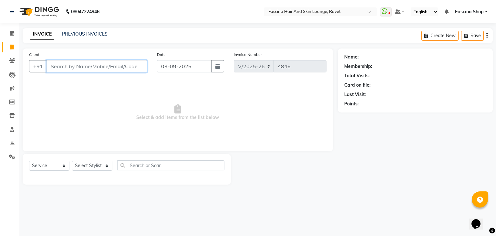
click at [115, 66] on input "Client" at bounding box center [96, 66] width 101 height 12
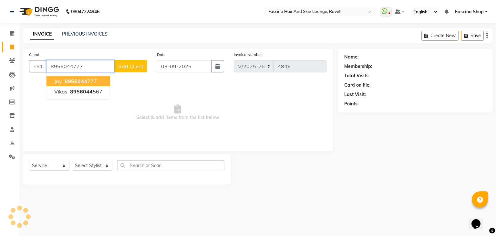
type input "8956044777"
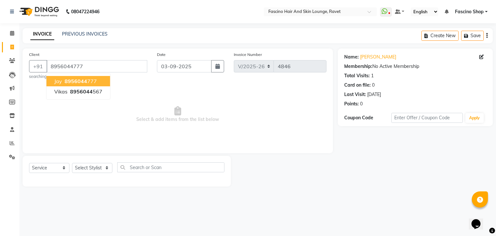
click at [95, 79] on button "jay 8956044 777" at bounding box center [78, 81] width 64 height 10
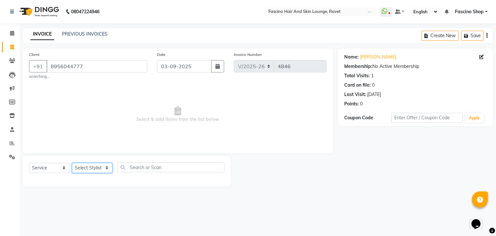
click at [86, 165] on select "Select Stylist [PERSON_NAME] [PERSON_NAME] [PERSON_NAME] Shop [PERSON_NAME] [PE…" at bounding box center [92, 168] width 40 height 10
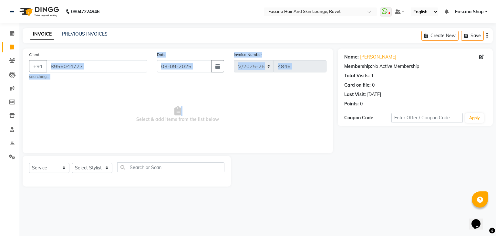
drag, startPoint x: 45, startPoint y: 127, endPoint x: 71, endPoint y: 64, distance: 68.4
click at [71, 64] on div "Client +91 8956044777 searching... Date 03-09-2025 Invoice Number V/2025 V/2025…" at bounding box center [178, 100] width 310 height 105
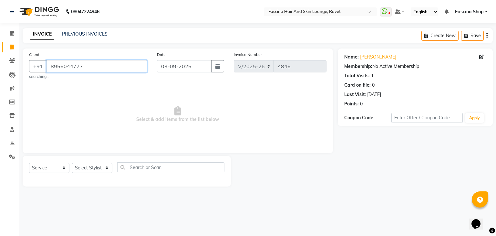
click at [71, 64] on input "8956044777" at bounding box center [96, 66] width 101 height 12
